Goal: Navigation & Orientation: Find specific page/section

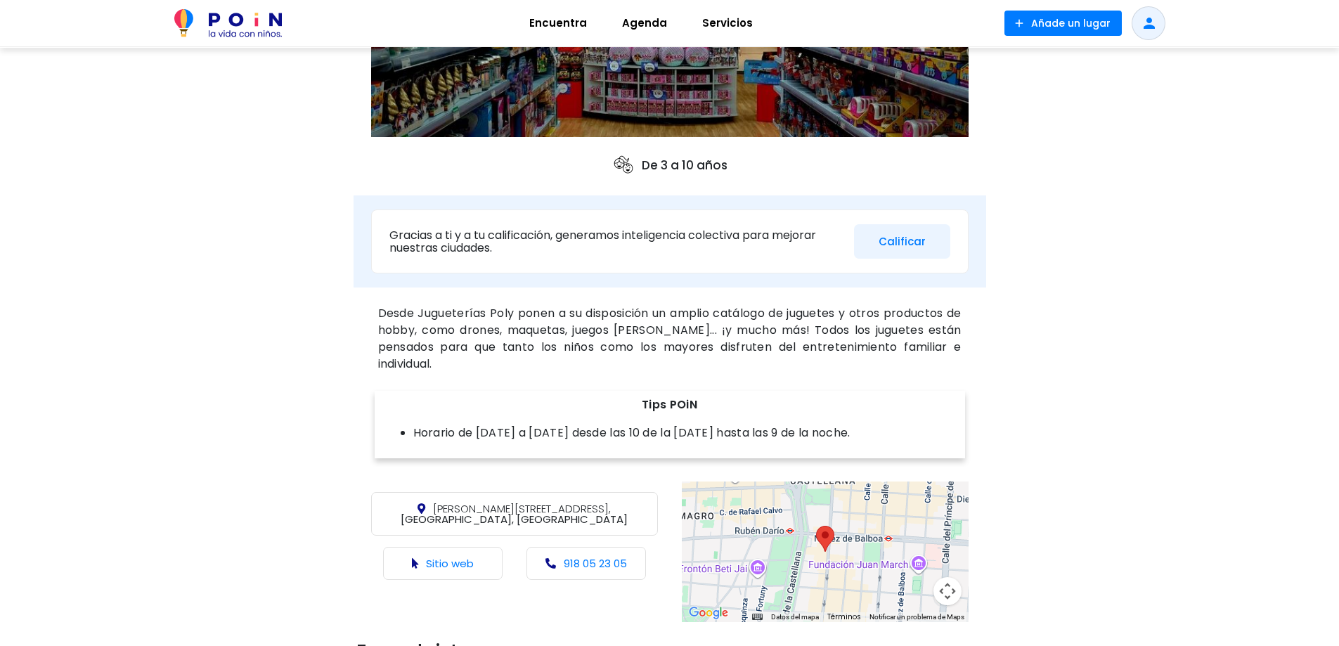
scroll to position [633, 0]
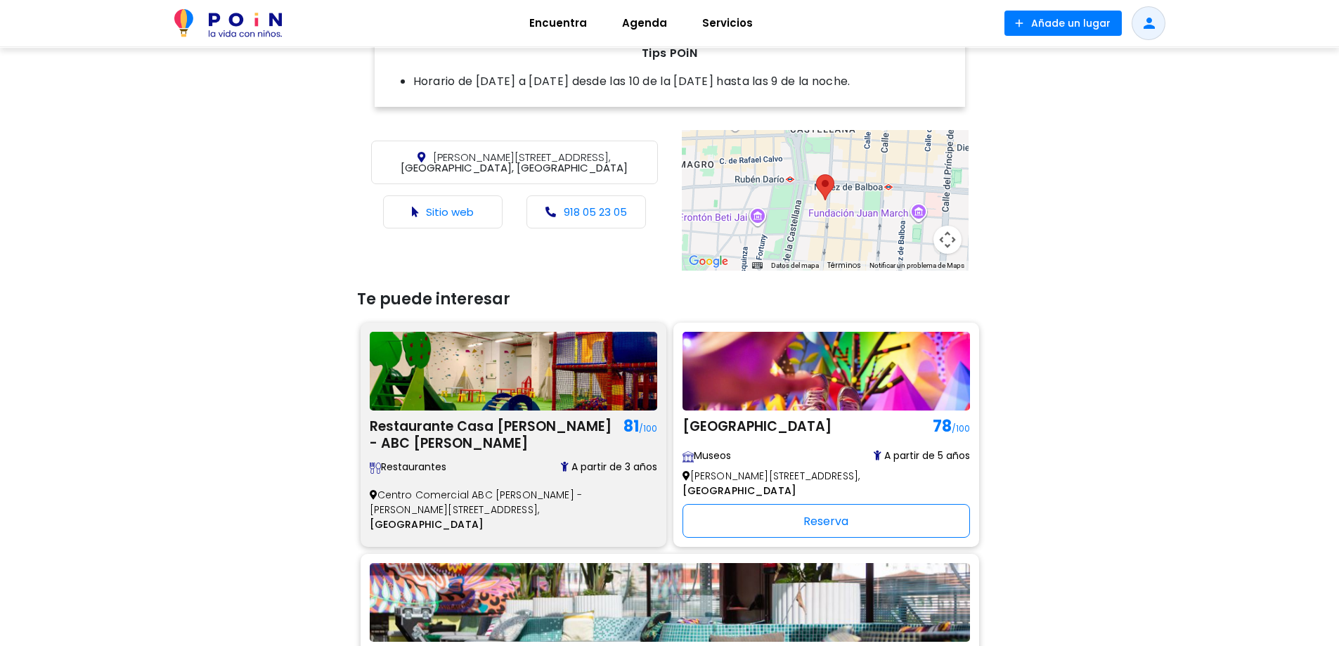
click at [446, 371] on img at bounding box center [514, 371] width 288 height 79
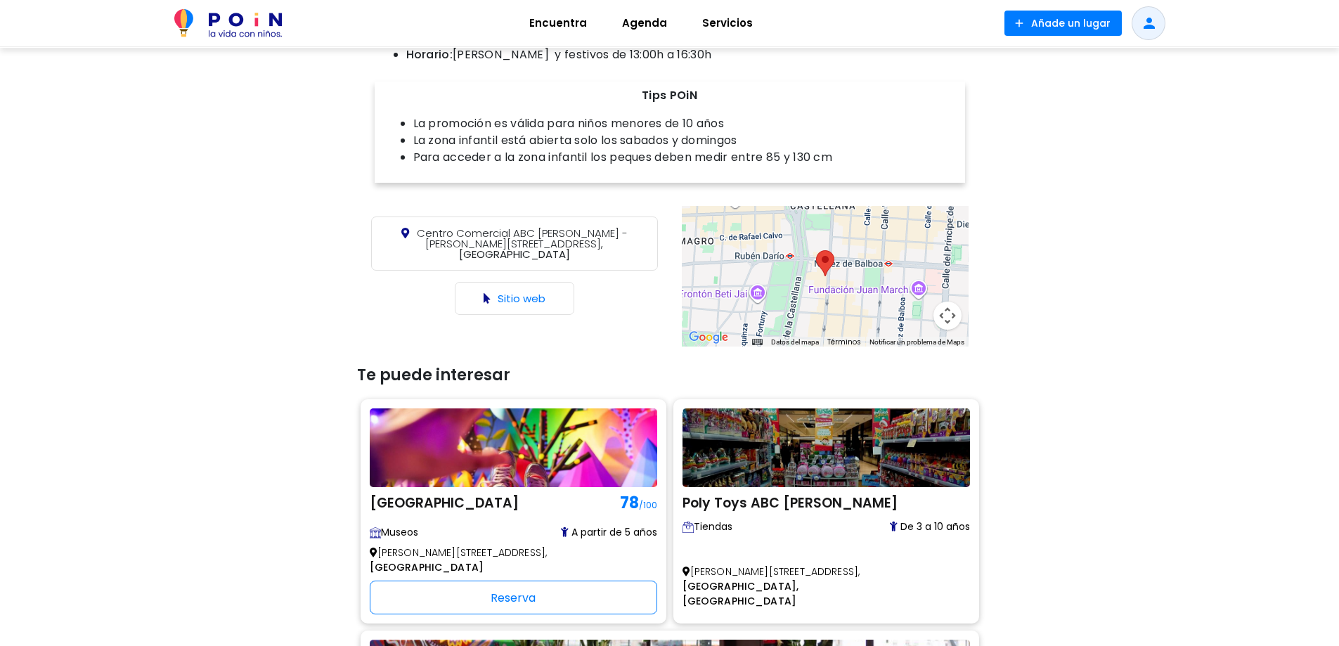
scroll to position [773, 0]
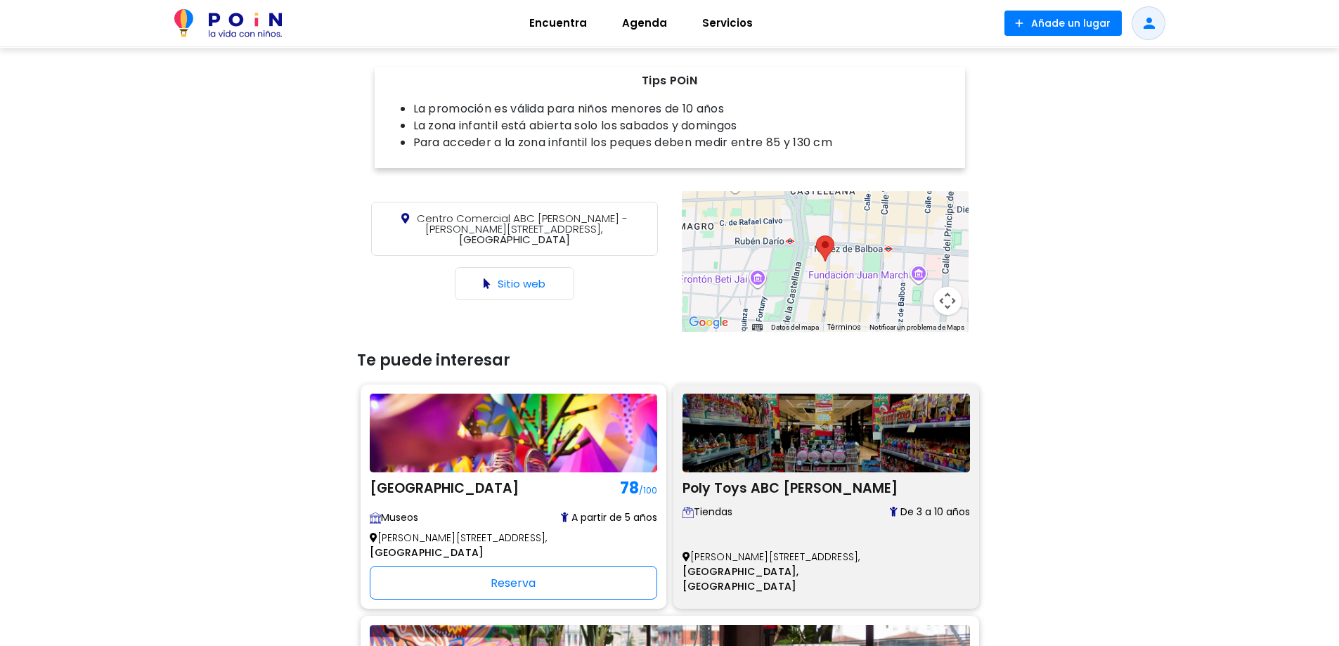
click at [683, 402] on img at bounding box center [827, 433] width 288 height 79
